Goal: Task Accomplishment & Management: Complete application form

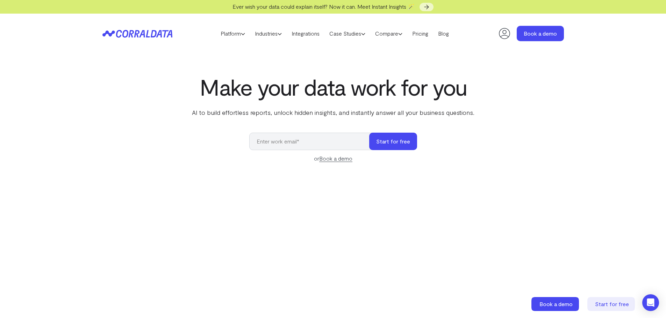
click at [304, 141] on input "email" at bounding box center [312, 141] width 127 height 17
type input "[EMAIL_ADDRESS][DOMAIN_NAME]"
click at [390, 148] on button "Start for free" at bounding box center [393, 141] width 48 height 17
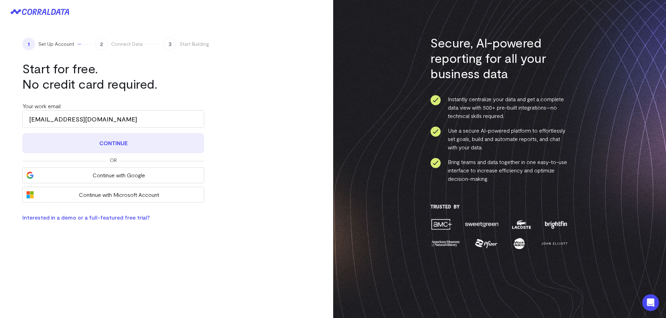
click at [130, 144] on button "Continue" at bounding box center [113, 143] width 182 height 20
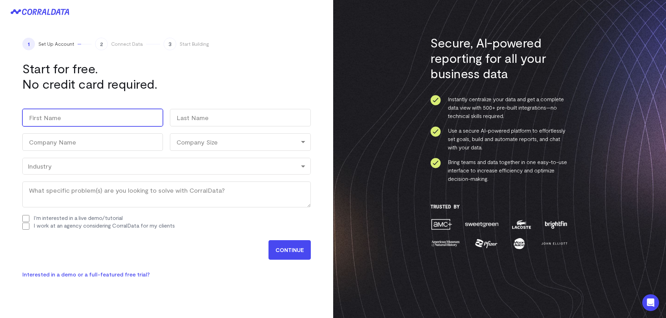
click at [102, 124] on input "First" at bounding box center [92, 117] width 141 height 17
click at [103, 125] on input "First" at bounding box center [92, 117] width 141 height 17
type input "Kamala"
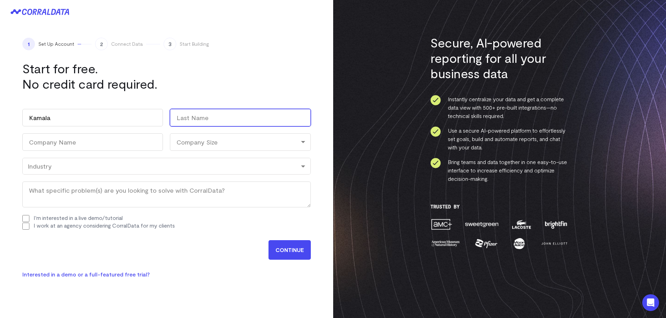
click at [182, 122] on input "Last" at bounding box center [240, 117] width 141 height 17
type input "Natarajan"
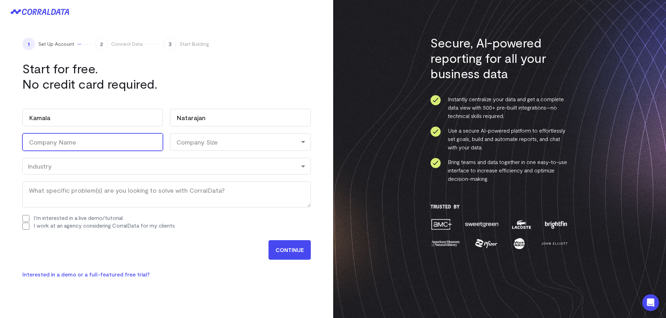
click at [117, 141] on input "Company Name (Required)" at bounding box center [92, 142] width 141 height 17
type input "Home depot"
click at [177, 142] on div "Company Size" at bounding box center [240, 142] width 141 height 17
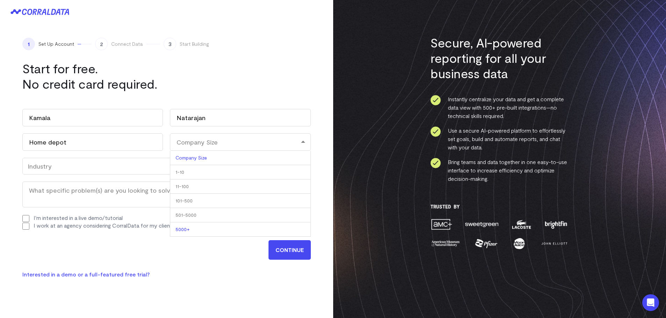
click at [198, 227] on li "5000+" at bounding box center [240, 230] width 141 height 14
select select "5000+"
click at [87, 165] on div "Industry" at bounding box center [167, 167] width 278 height 8
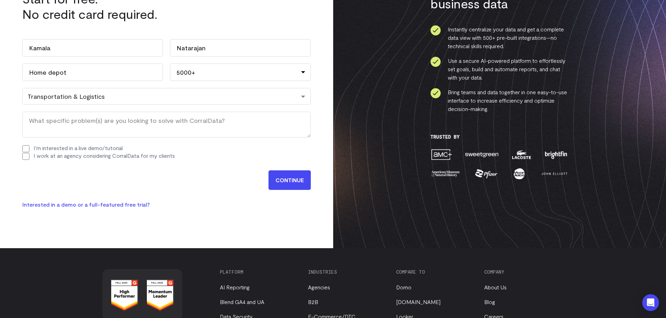
click at [145, 97] on div "Transportation & Logistics" at bounding box center [167, 97] width 278 height 8
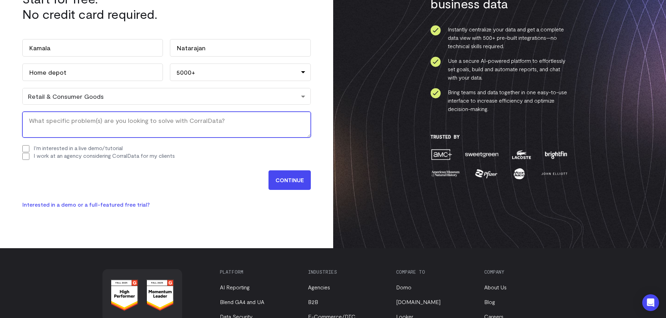
click at [89, 122] on textarea "What specific problem(s) are you looking to solve with CorralData? (Required)" at bounding box center [166, 125] width 288 height 26
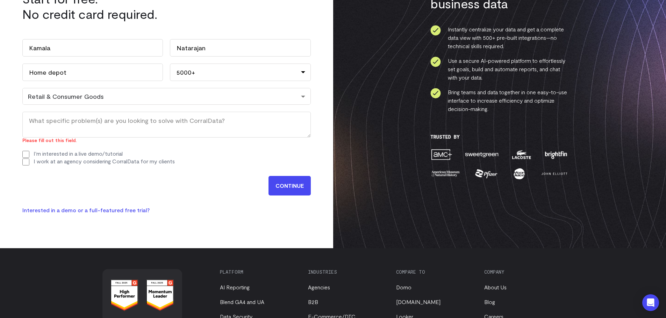
click at [292, 186] on input "CONTINUE" at bounding box center [289, 186] width 42 height 20
click at [22, 151] on input "I'm interested in a live demo/tutorial" at bounding box center [25, 154] width 7 height 7
checkbox input "true"
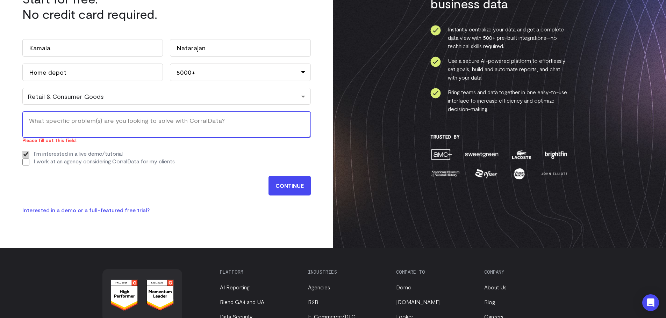
click at [75, 121] on textarea "What specific problem(s) are you looking to solve with CorralData? (Required)" at bounding box center [166, 125] width 288 height 26
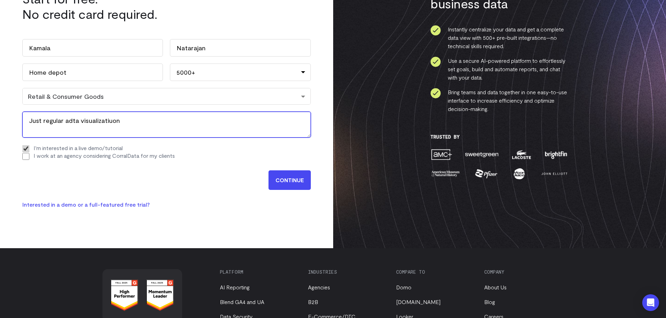
click at [74, 120] on textarea "Just regular adta visualizatiuon" at bounding box center [166, 125] width 288 height 26
click at [98, 121] on textarea "Just regular data visualizatiuon" at bounding box center [166, 125] width 288 height 26
type textarea "Just regular data visualization"
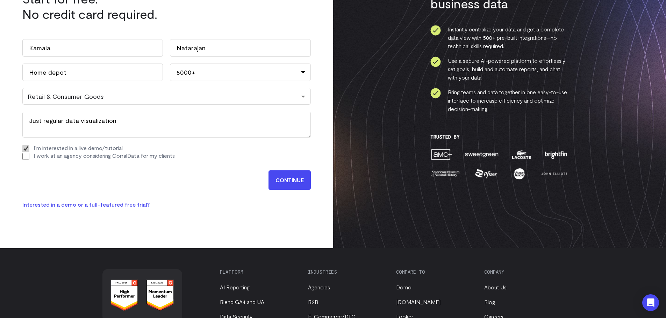
click at [285, 178] on input "CONTINUE" at bounding box center [289, 181] width 42 height 20
